Goal: Information Seeking & Learning: Learn about a topic

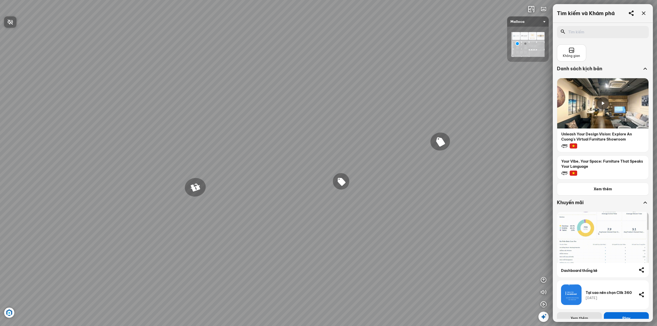
click at [565, 204] on div at bounding box center [328, 163] width 657 height 326
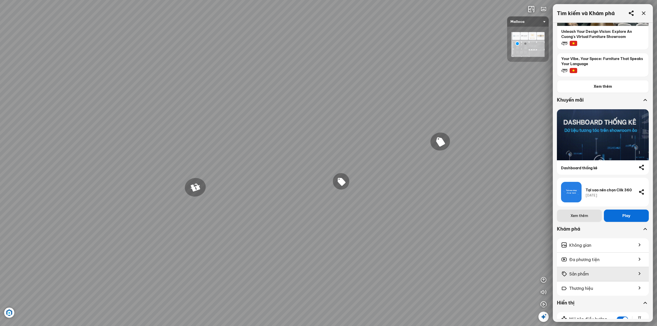
click at [582, 276] on span "Sản phẩm" at bounding box center [579, 274] width 20 height 6
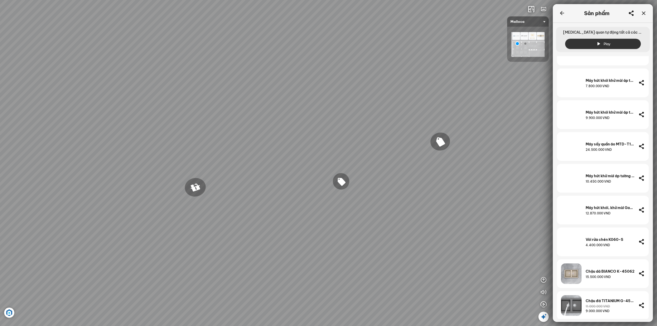
scroll to position [1232, 0]
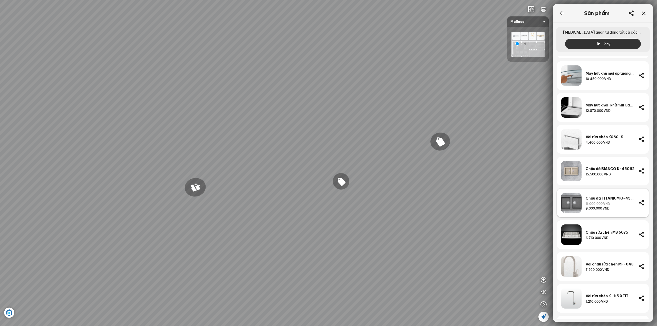
click at [593, 204] on div "11.000.000 VND" at bounding box center [598, 204] width 24 height 5
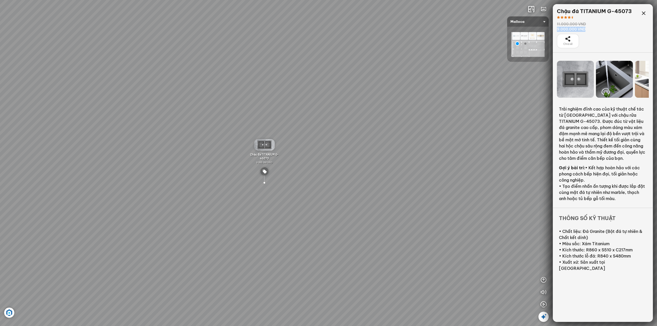
drag, startPoint x: 556, startPoint y: 29, endPoint x: 585, endPoint y: 28, distance: 29.0
click at [585, 28] on div "Chậu đá TITANIUM G-45073 11.000.000 VND 9.000.000 VND Chia sẻ" at bounding box center [603, 28] width 100 height 49
click at [585, 37] on div "Chia sẻ" at bounding box center [603, 41] width 92 height 14
click at [543, 293] on icon "button" at bounding box center [544, 292] width 6 height 6
click at [620, 83] on div at bounding box center [614, 79] width 37 height 37
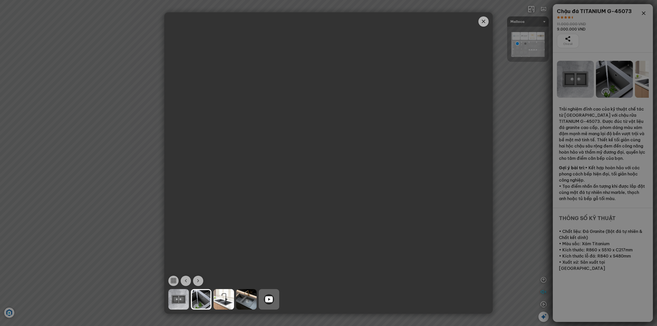
click at [487, 21] on span "Close" at bounding box center [483, 21] width 10 height 10
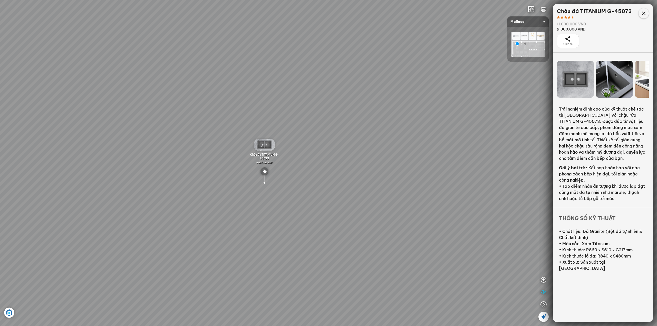
click at [646, 11] on icon at bounding box center [644, 13] width 6 height 6
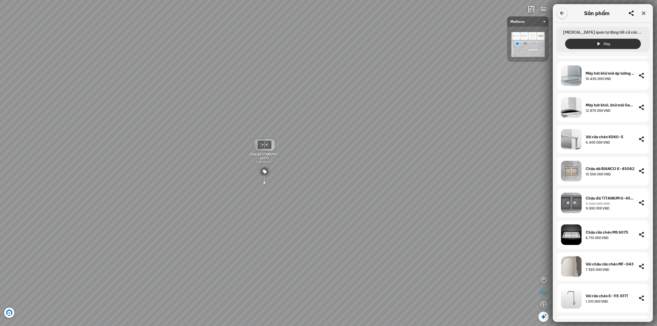
click at [560, 12] on icon at bounding box center [562, 13] width 6 height 6
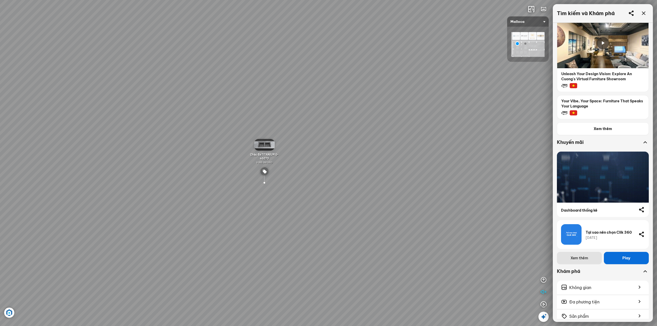
scroll to position [103, 0]
